Goal: Navigation & Orientation: Find specific page/section

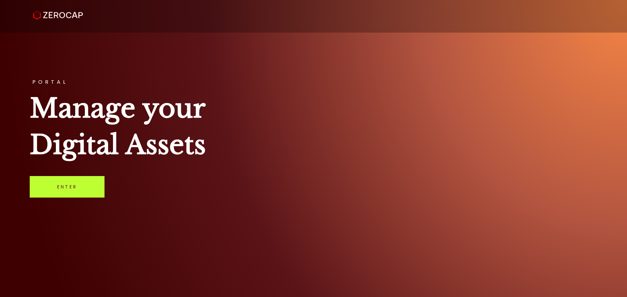
click at [78, 190] on link "Enter" at bounding box center [67, 187] width 75 height 22
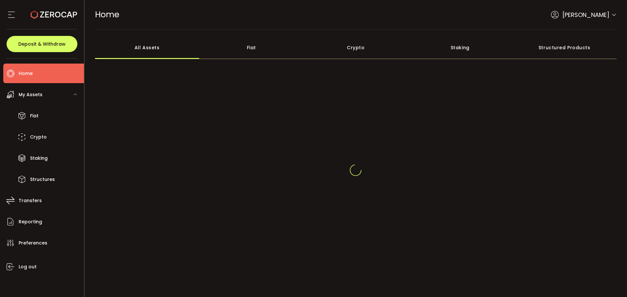
click at [611, 11] on div "Anna Pastusenco" at bounding box center [584, 14] width 66 height 9
click at [611, 17] on div "Anna Pastusenco" at bounding box center [572, 11] width 87 height 14
click at [612, 10] on icon at bounding box center [613, 10] width 5 height 5
click at [608, 11] on div "0 Anna Pastusenco Account International Capital Markets Pty Ltd (ab7bf8) Raw Tr…" at bounding box center [572, 11] width 87 height 14
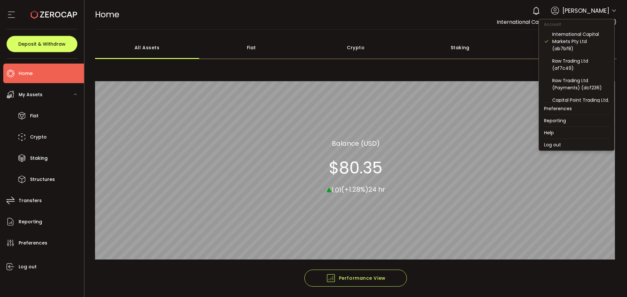
click at [612, 10] on icon at bounding box center [613, 10] width 5 height 5
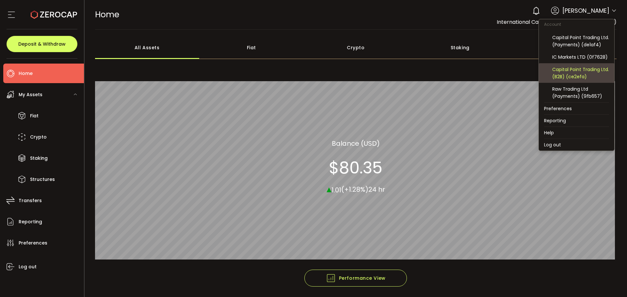
scroll to position [70, 0]
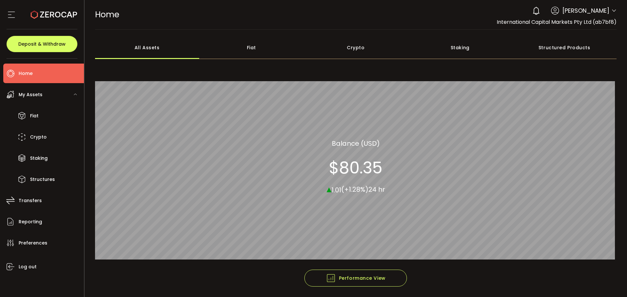
click at [611, 9] on icon at bounding box center [613, 10] width 5 height 5
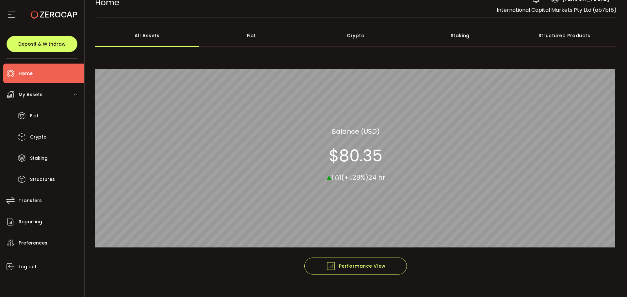
scroll to position [0, 0]
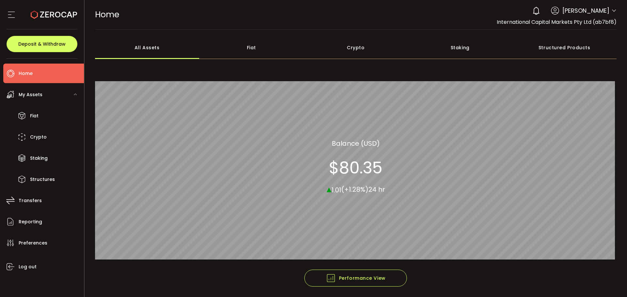
click at [589, 8] on span "Anna Pastusenco" at bounding box center [585, 10] width 47 height 9
click at [611, 12] on icon at bounding box center [613, 10] width 5 height 5
click at [612, 10] on icon at bounding box center [613, 10] width 5 height 5
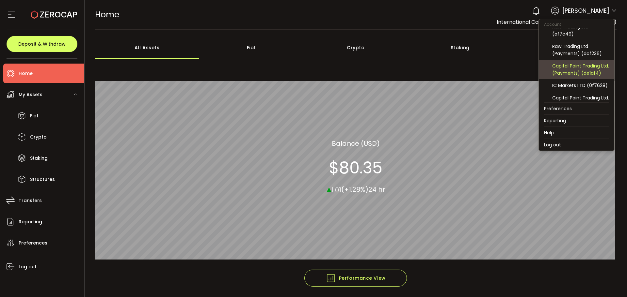
scroll to position [70, 0]
